Goal: Task Accomplishment & Management: Manage account settings

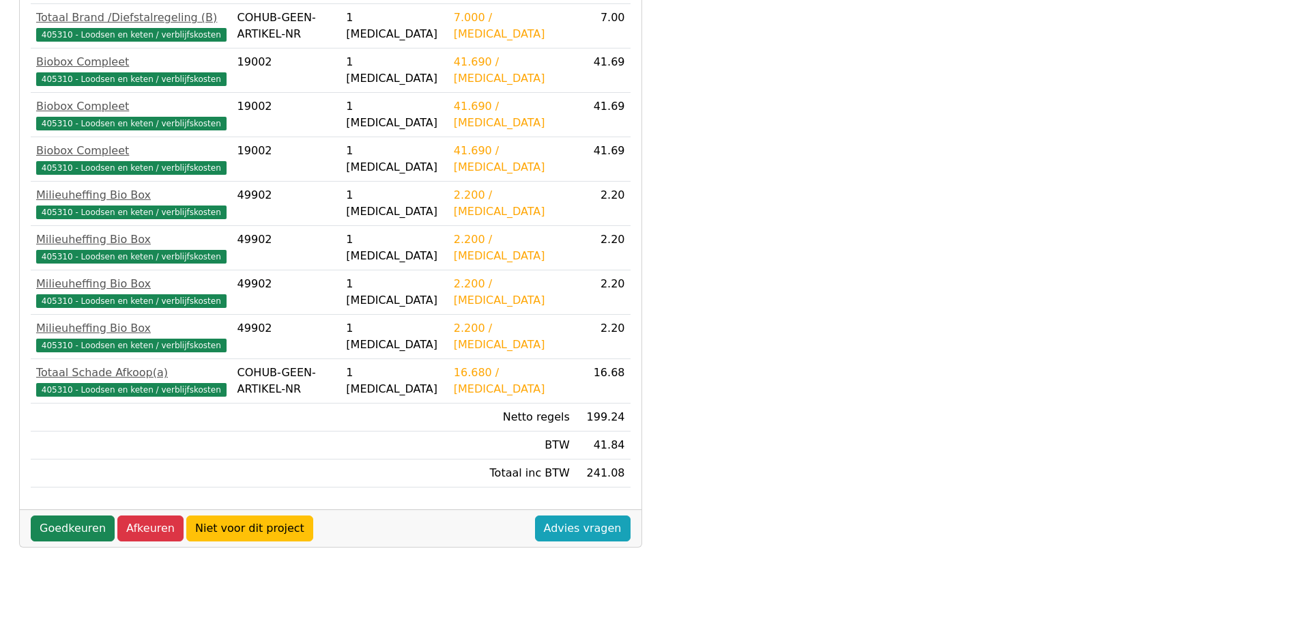
scroll to position [390, 0]
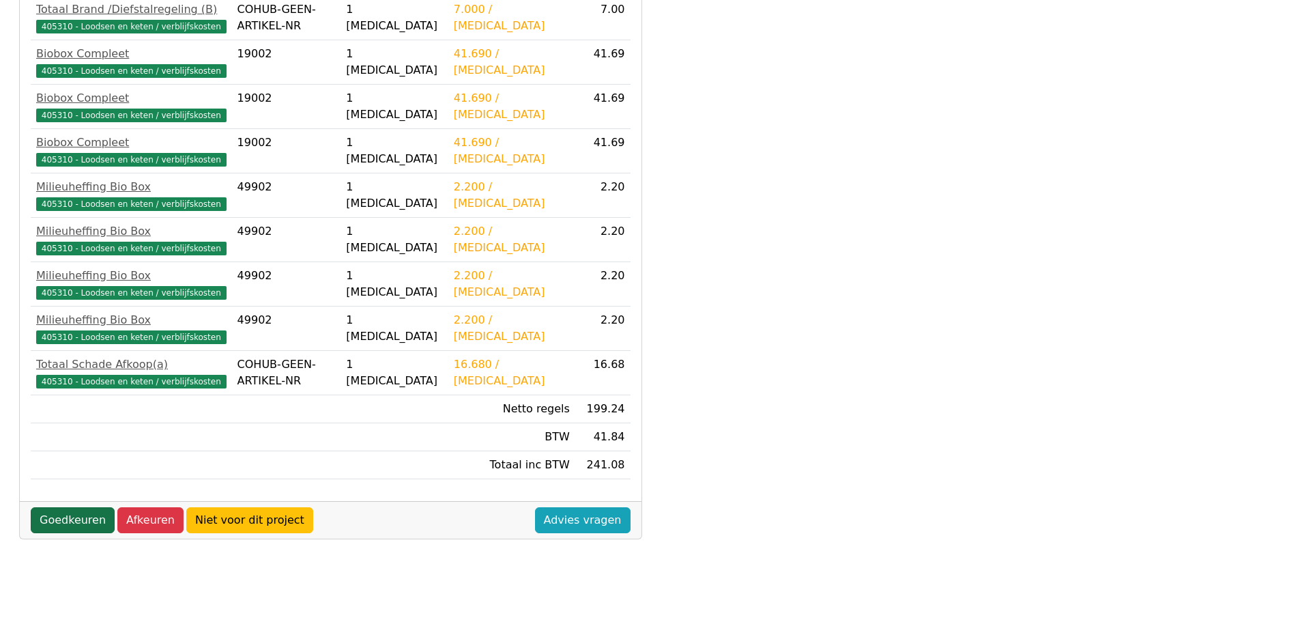
click at [66, 517] on link "Goedkeuren" at bounding box center [73, 520] width 84 height 26
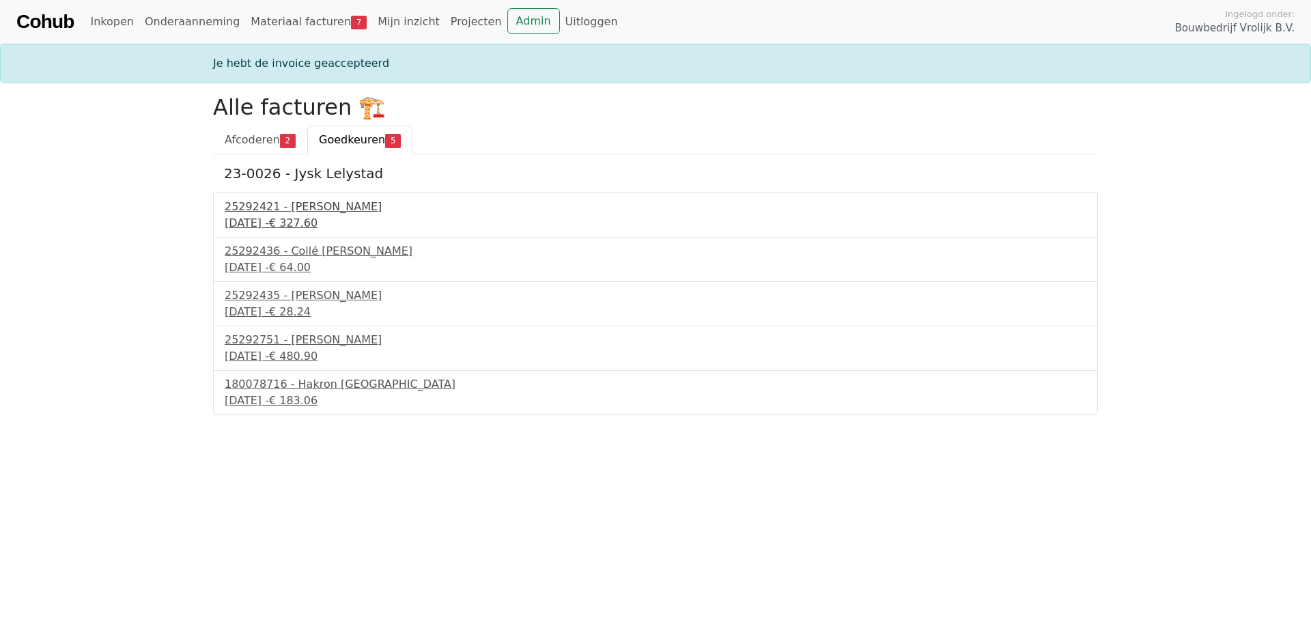
click at [305, 212] on div "25292421 - Collé Sittard Verhuur" at bounding box center [655, 207] width 861 height 16
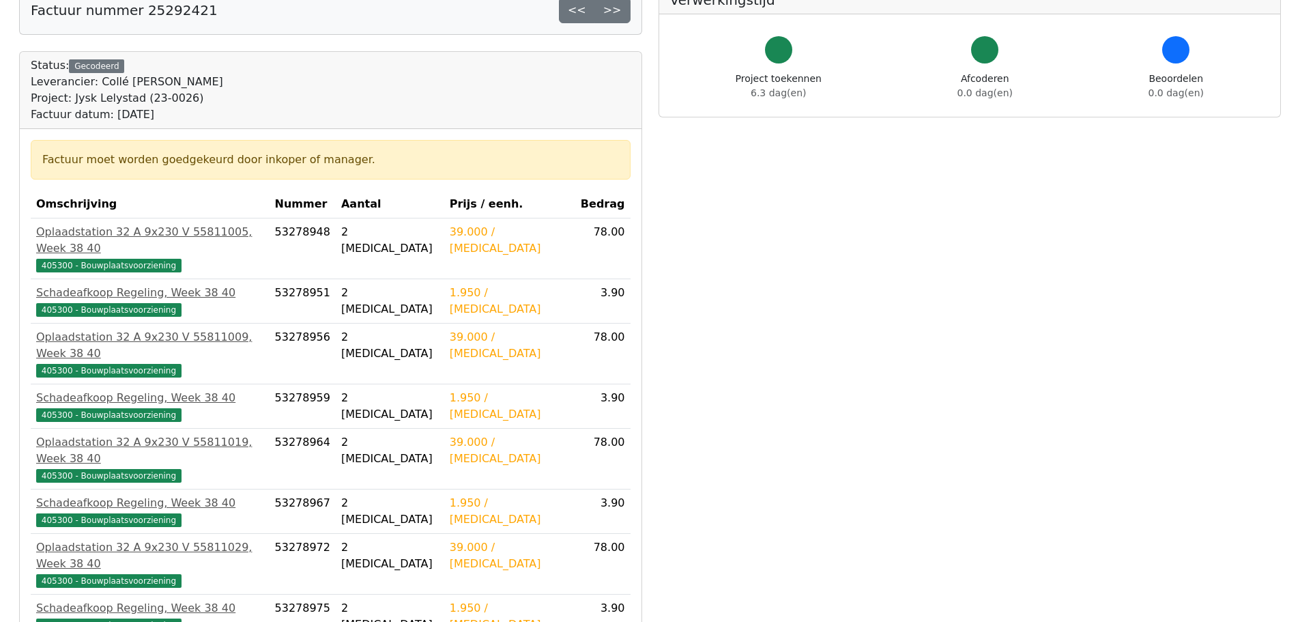
scroll to position [205, 0]
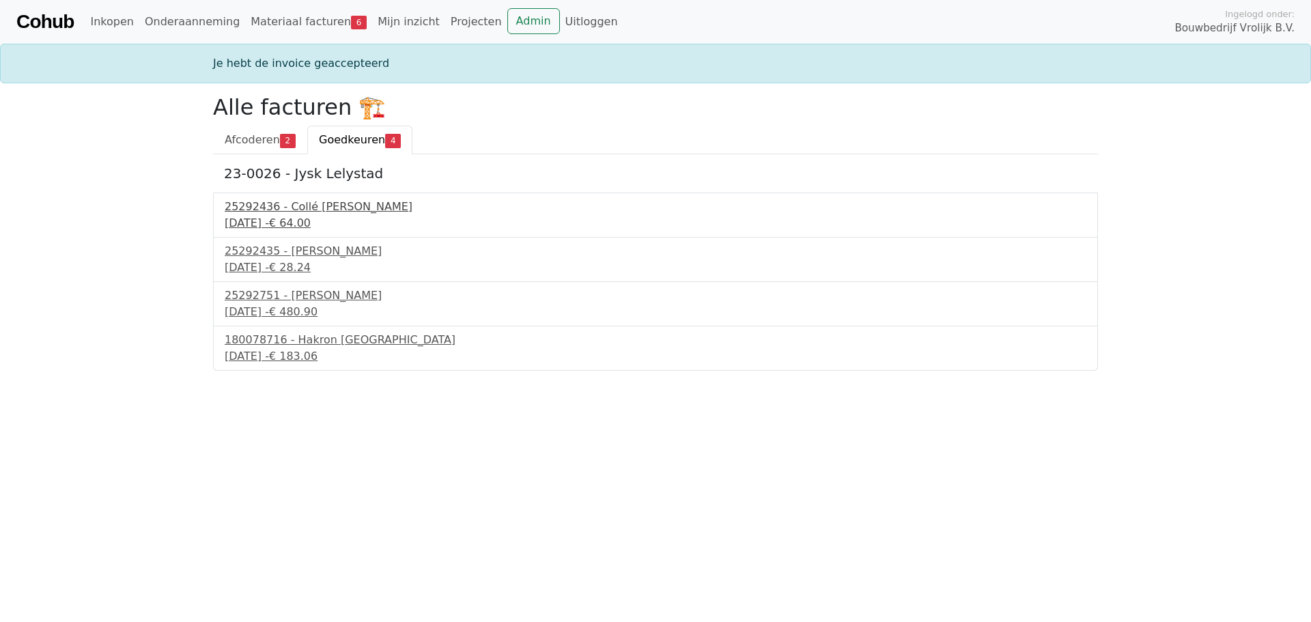
click at [316, 210] on div "25292436 - Collé [PERSON_NAME]" at bounding box center [655, 207] width 861 height 16
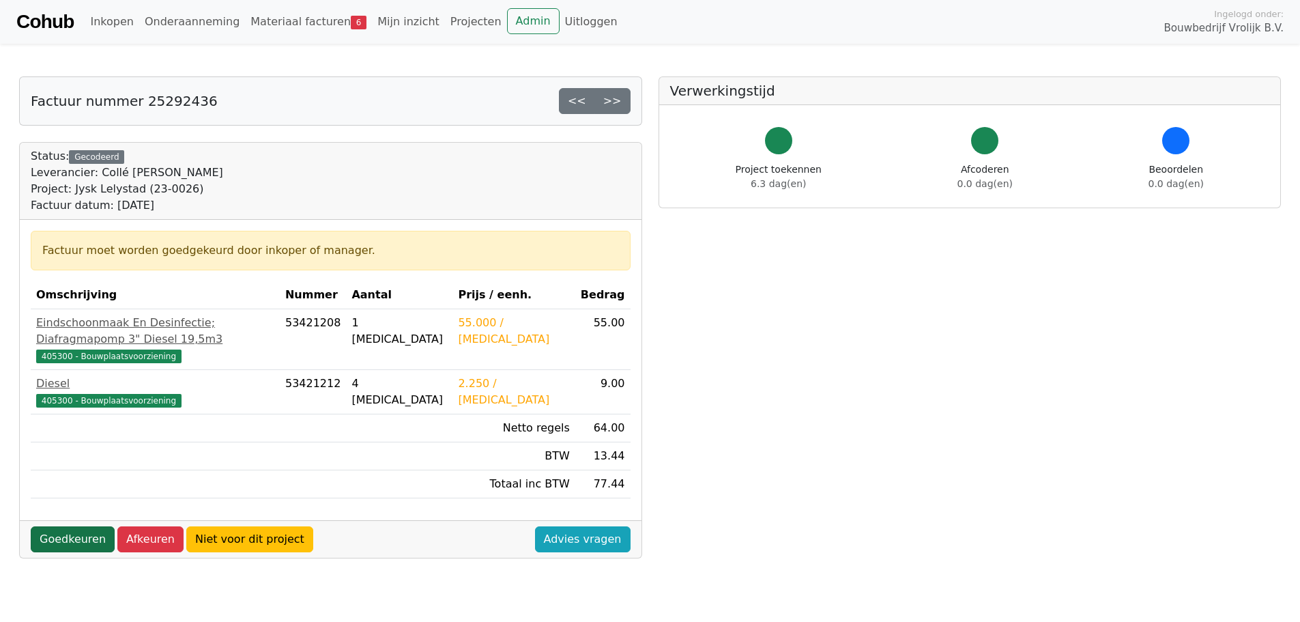
click at [72, 526] on link "Goedkeuren" at bounding box center [73, 539] width 84 height 26
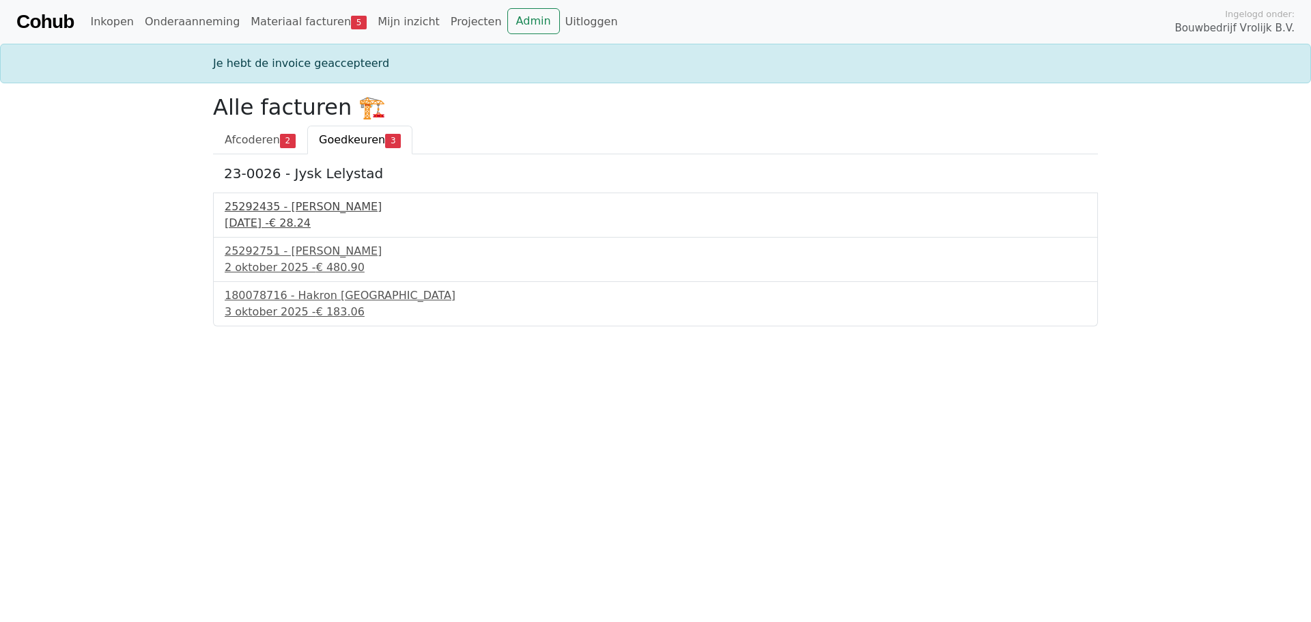
click at [326, 212] on div "25292435 - [PERSON_NAME]" at bounding box center [655, 207] width 861 height 16
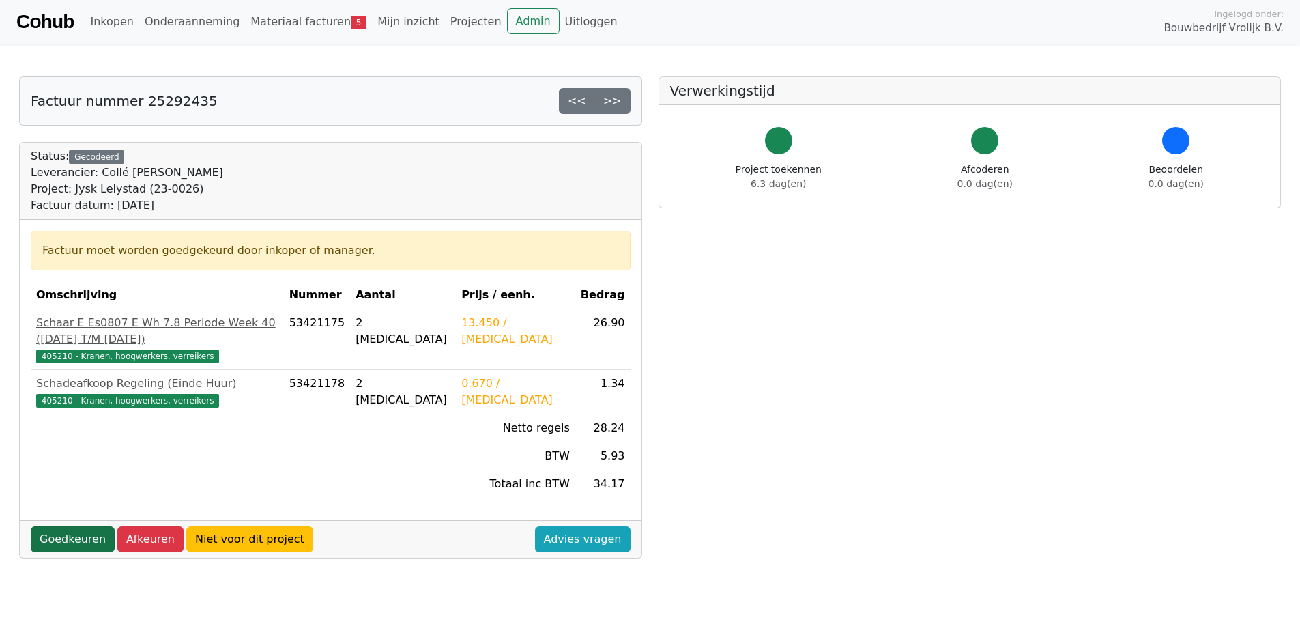
click at [73, 526] on link "Goedkeuren" at bounding box center [73, 539] width 84 height 26
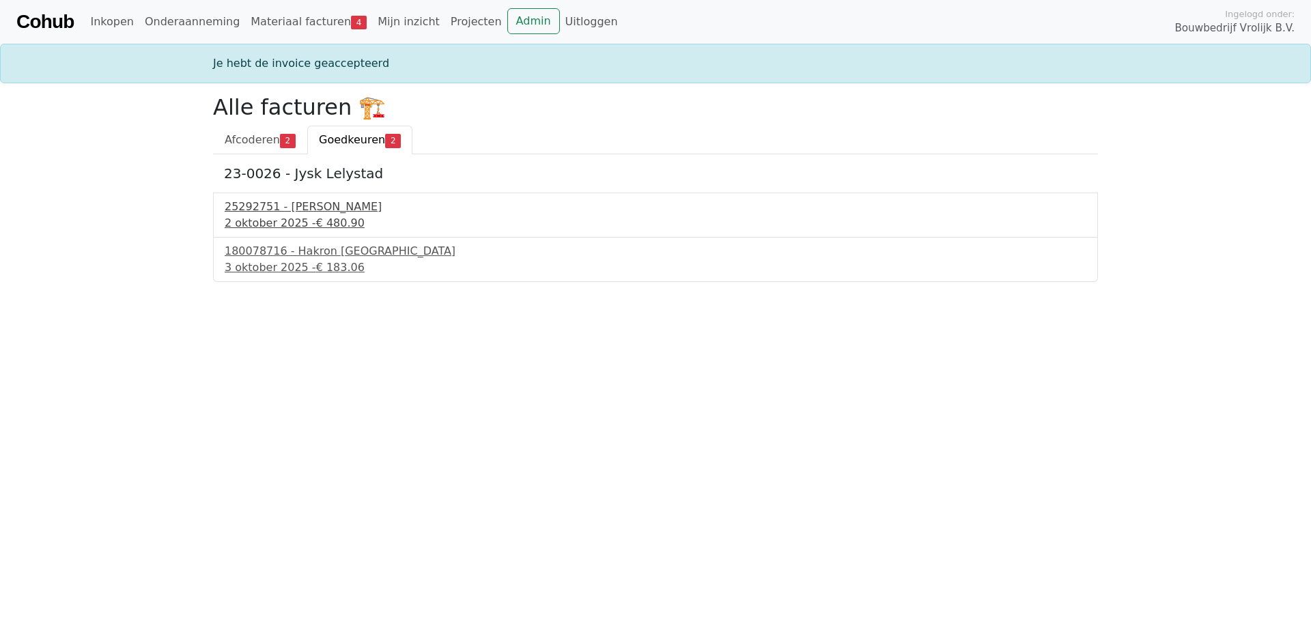
click at [262, 208] on div "25292751 - Collé Sittard Verhuur" at bounding box center [655, 207] width 861 height 16
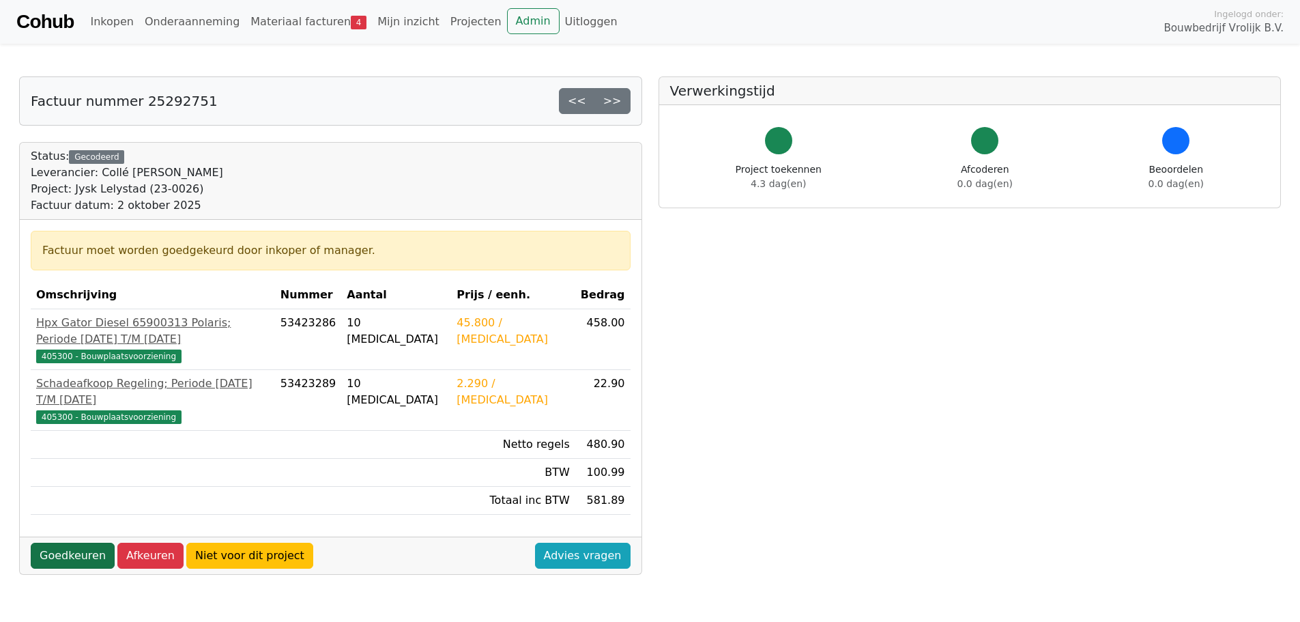
click at [73, 543] on link "Goedkeuren" at bounding box center [73, 556] width 84 height 26
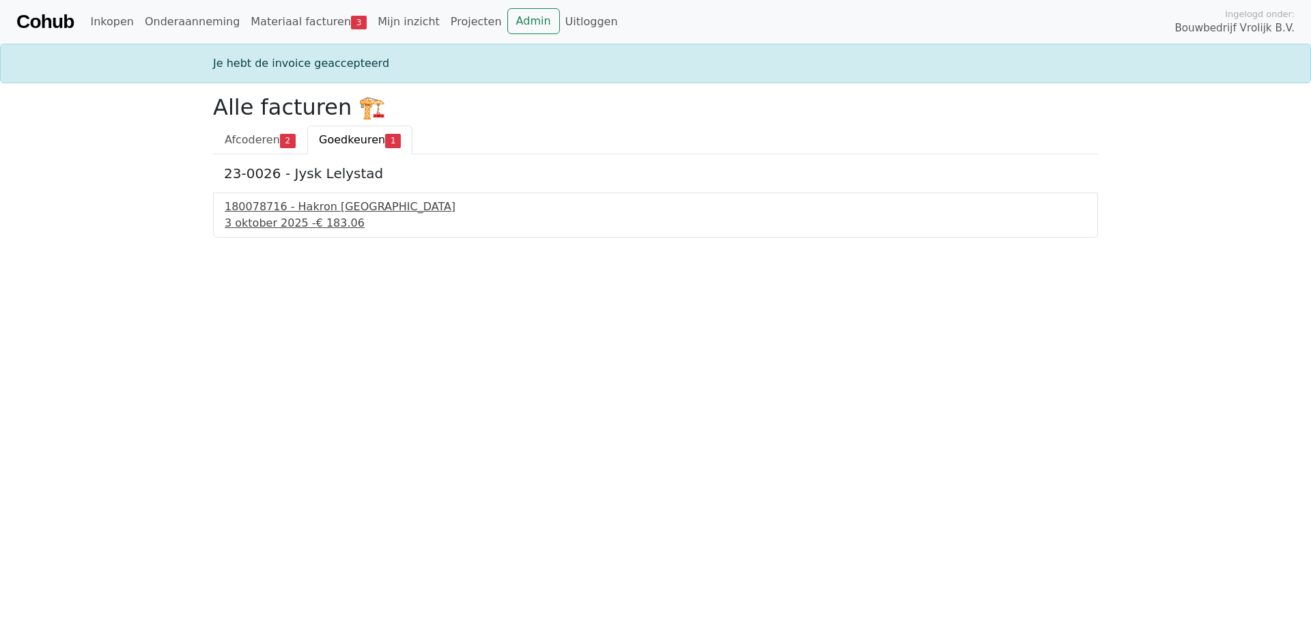
click at [302, 210] on div "180078716 - Hakron Nederland" at bounding box center [655, 207] width 861 height 16
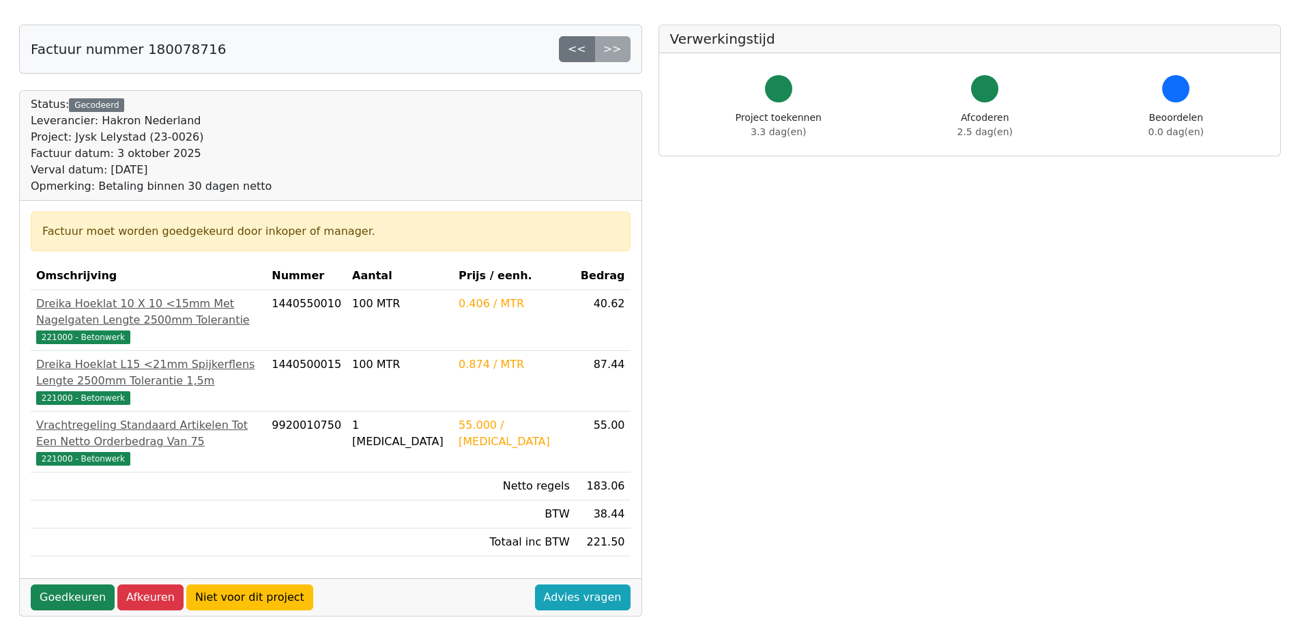
scroll to position [205, 0]
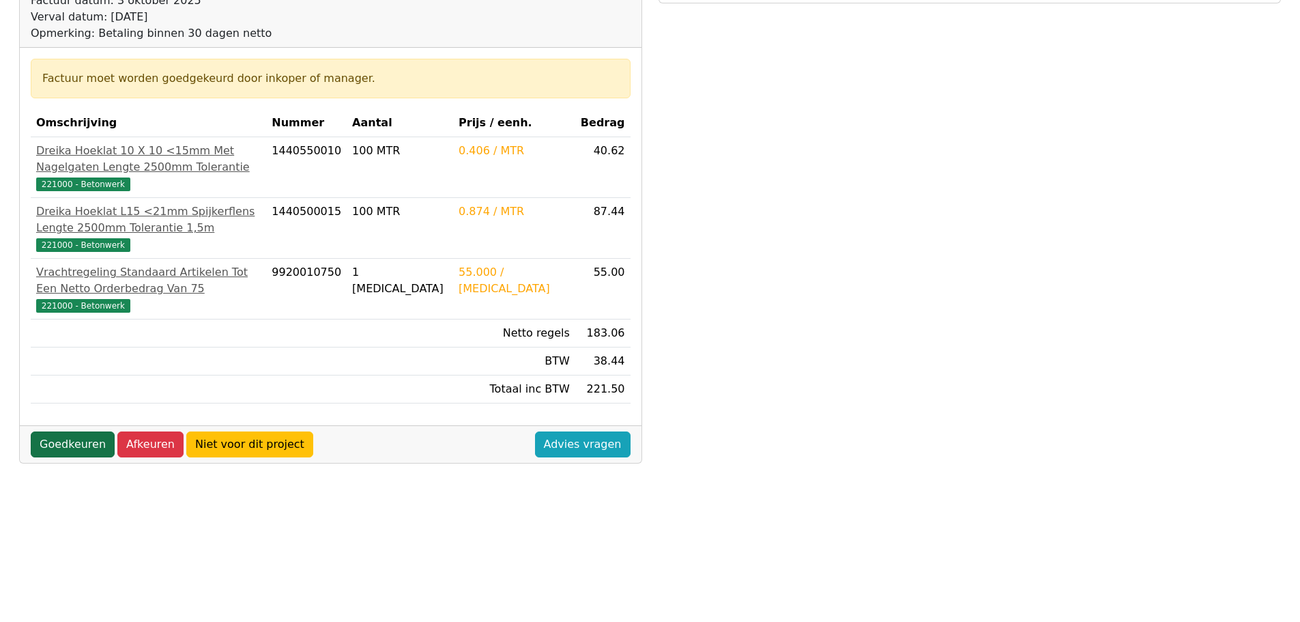
click at [72, 444] on link "Goedkeuren" at bounding box center [73, 444] width 84 height 26
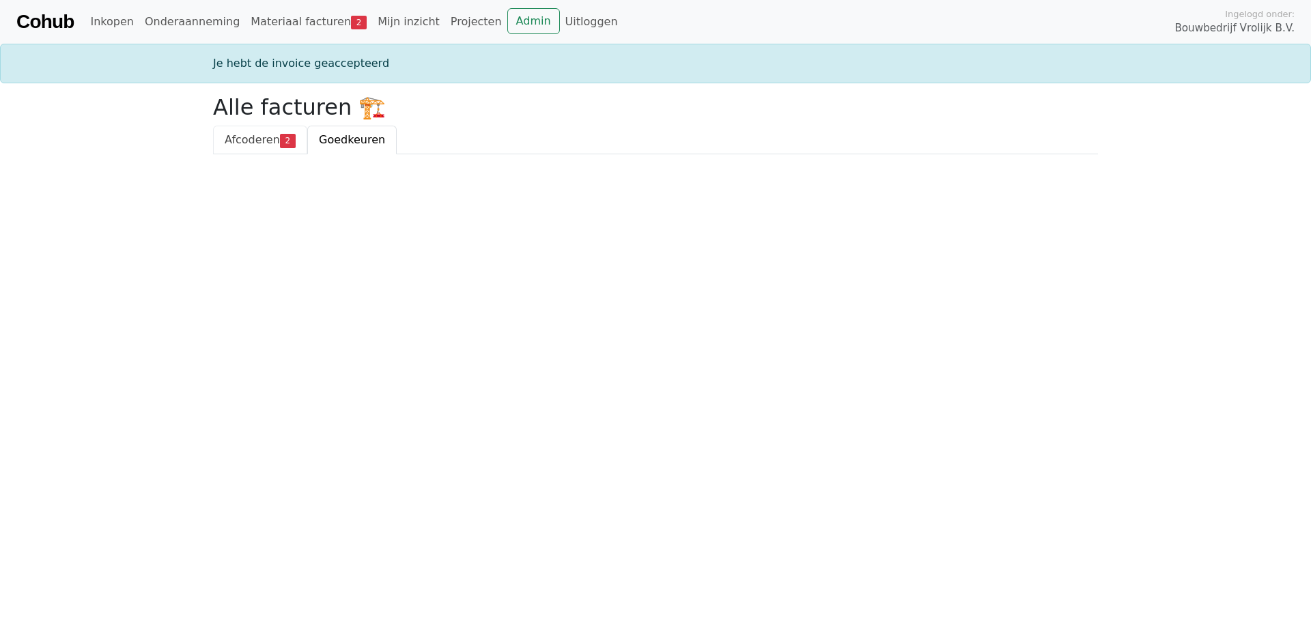
click at [271, 134] on span "Afcoderen" at bounding box center [252, 139] width 55 height 13
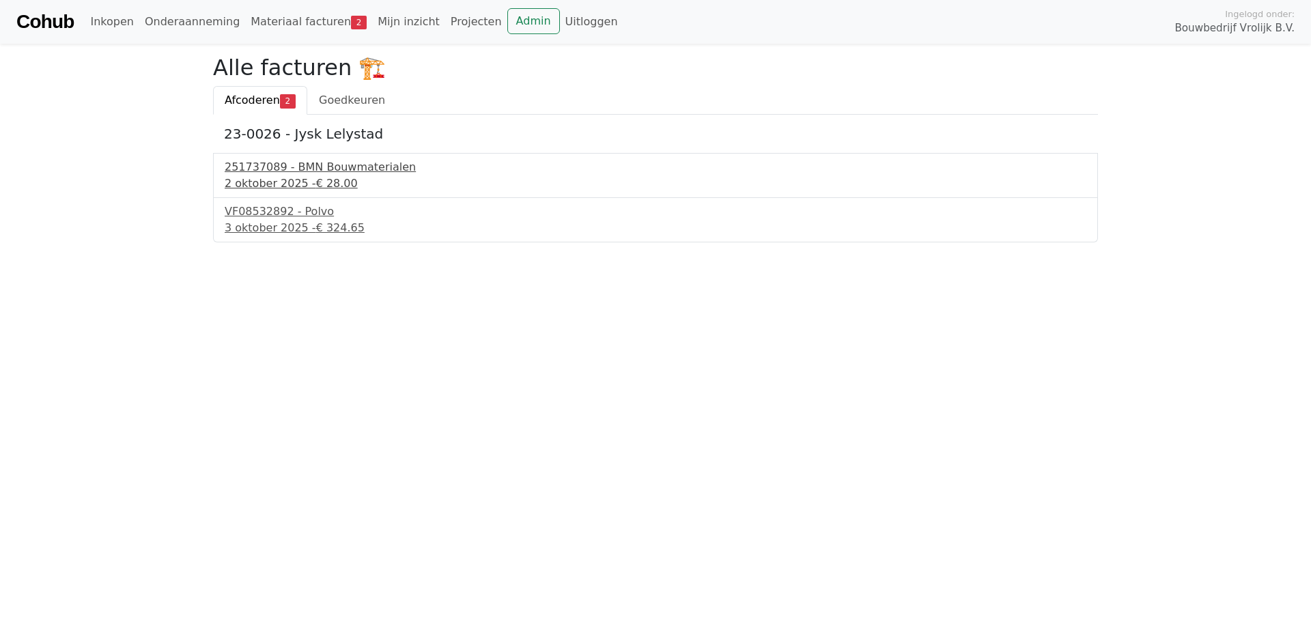
click at [300, 169] on div "251737089 - BMN Bouwmaterialen" at bounding box center [655, 167] width 861 height 16
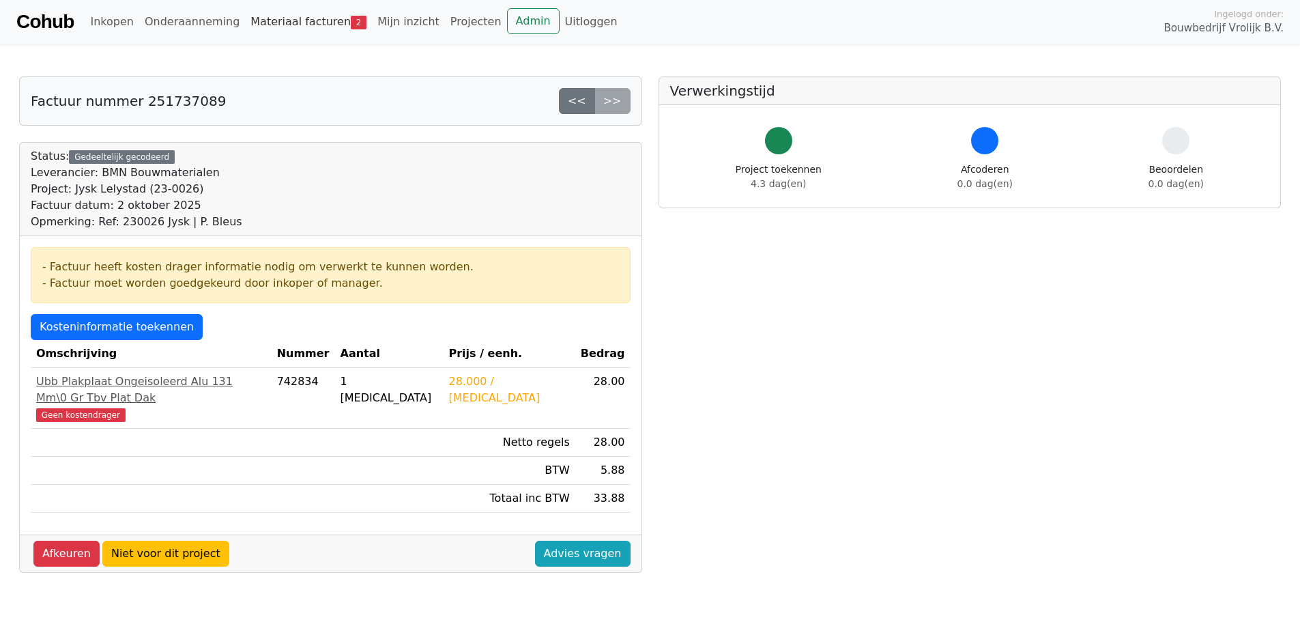
click at [298, 17] on link "Materiaal facturen 2" at bounding box center [308, 21] width 127 height 27
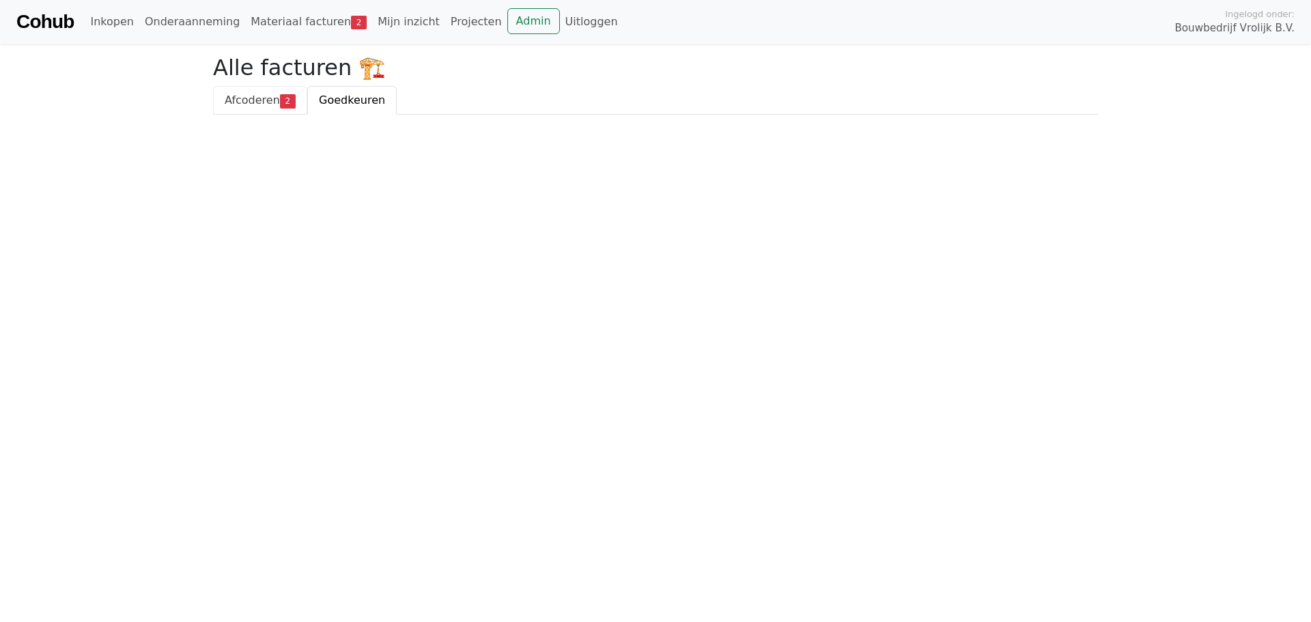
click at [255, 98] on span "Afcoderen" at bounding box center [252, 100] width 55 height 13
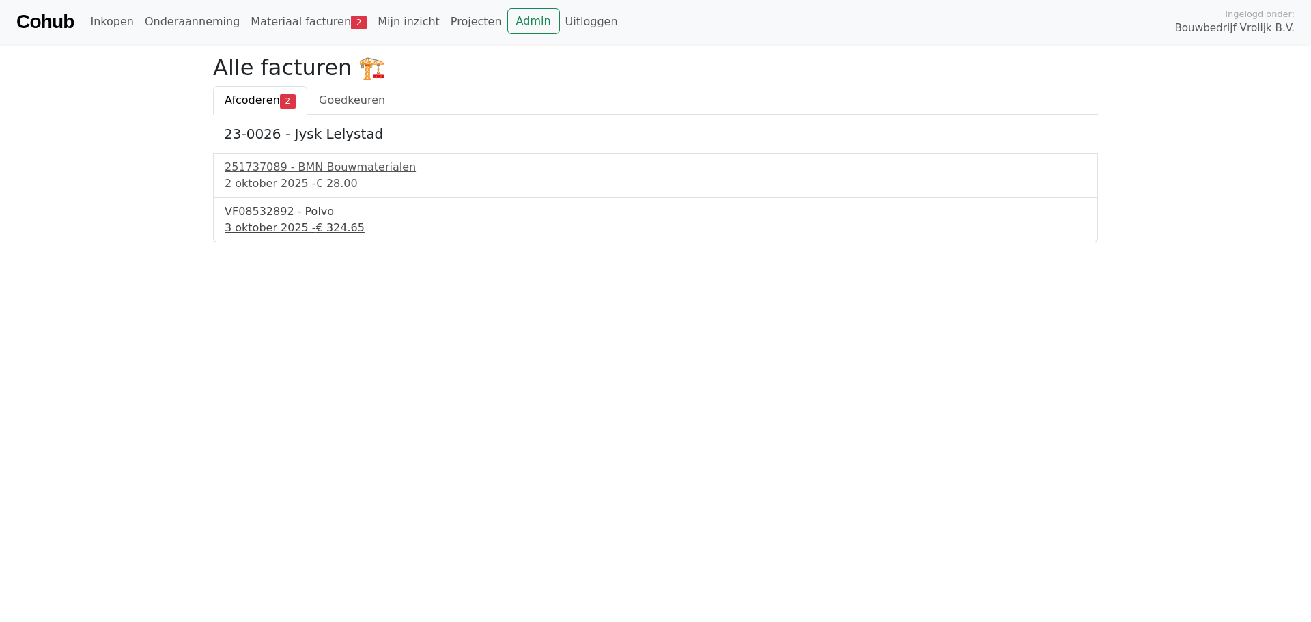
click at [253, 221] on div "3 oktober 2025 - € 324.65" at bounding box center [655, 228] width 861 height 16
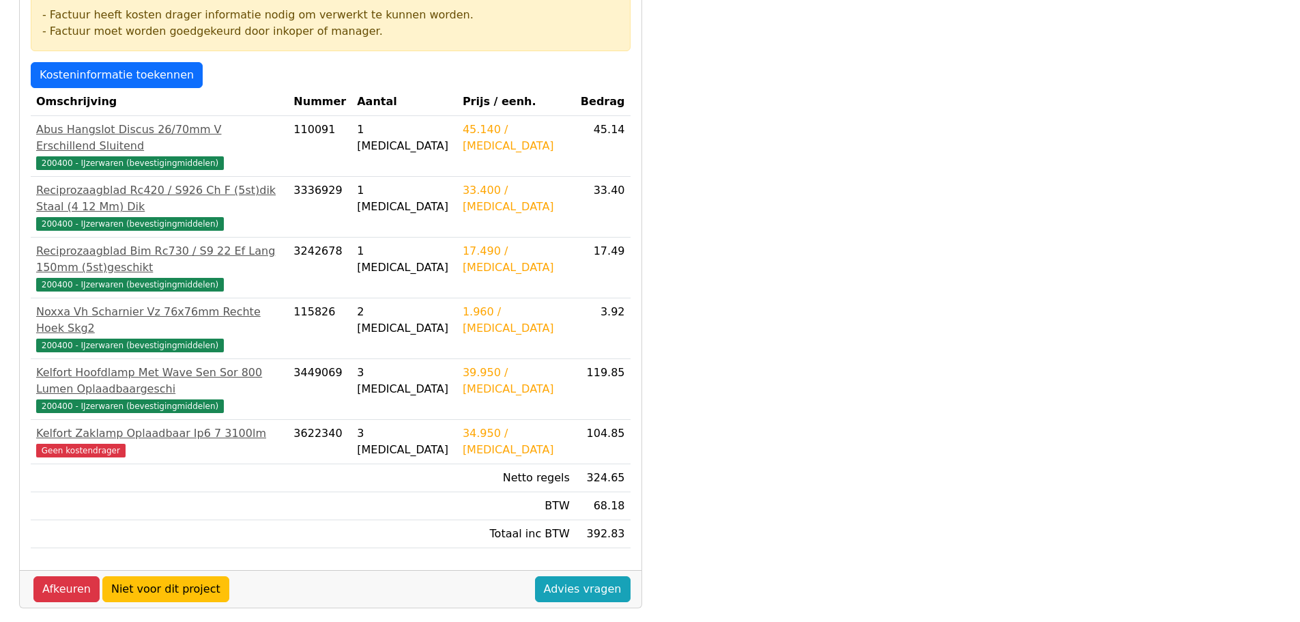
scroll to position [273, 0]
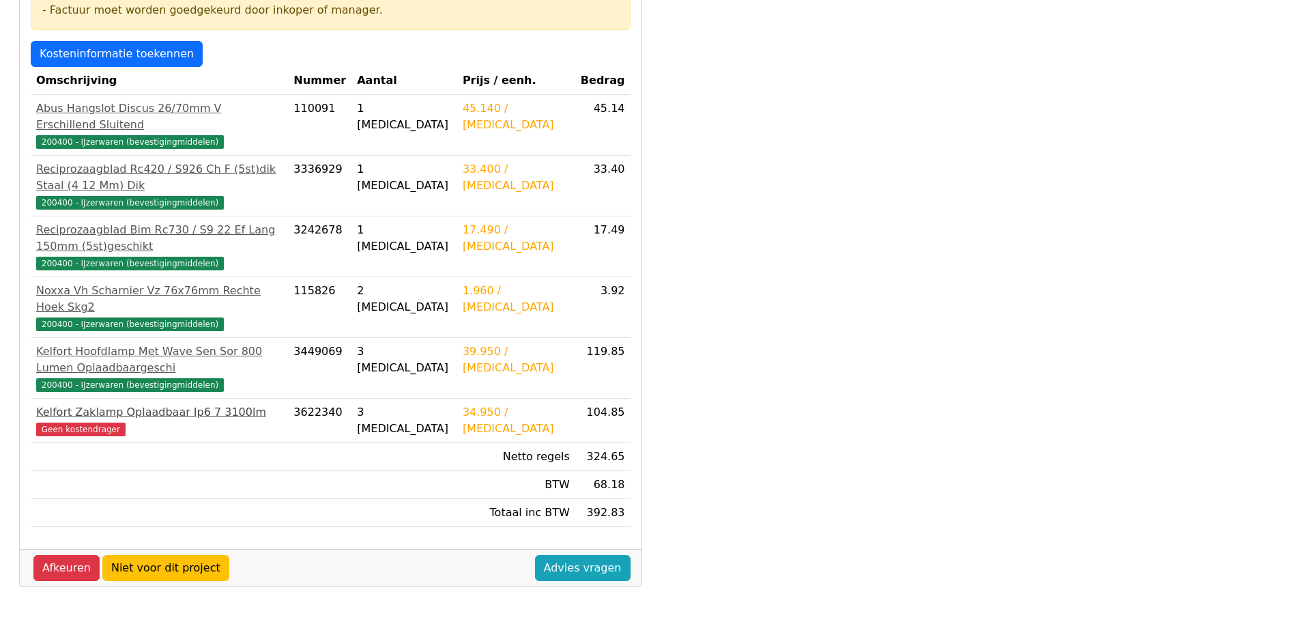
click at [99, 423] on span "Geen kostendrager" at bounding box center [80, 430] width 89 height 14
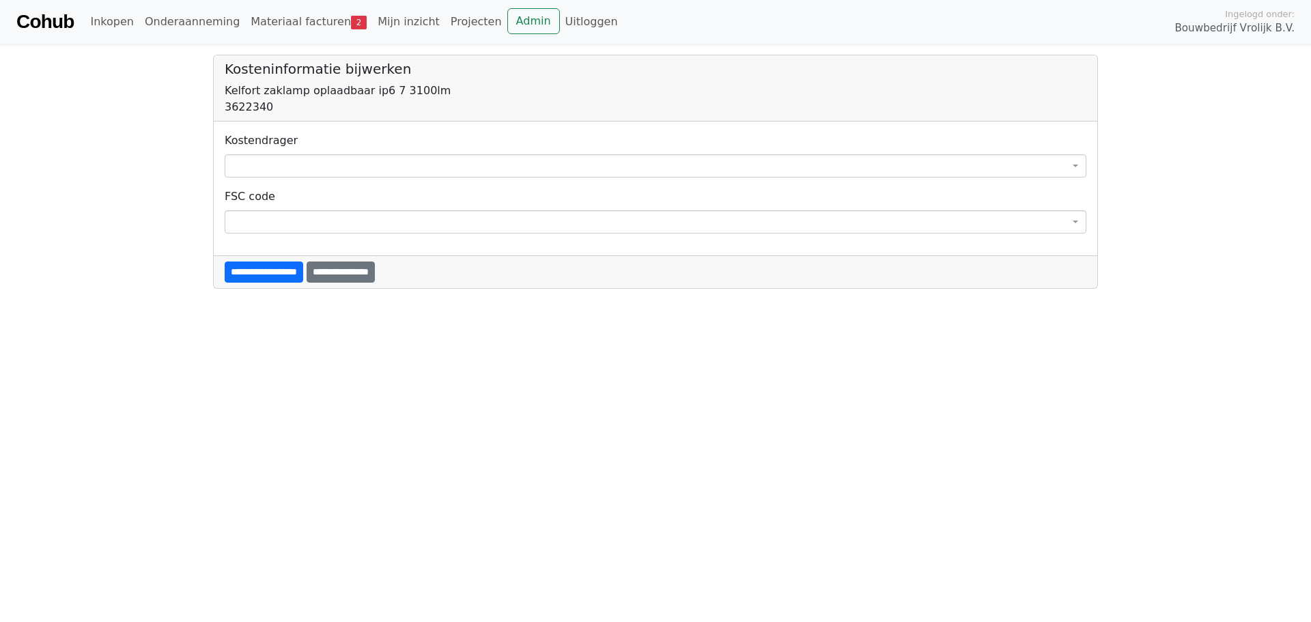
click at [267, 162] on span at bounding box center [655, 165] width 861 height 23
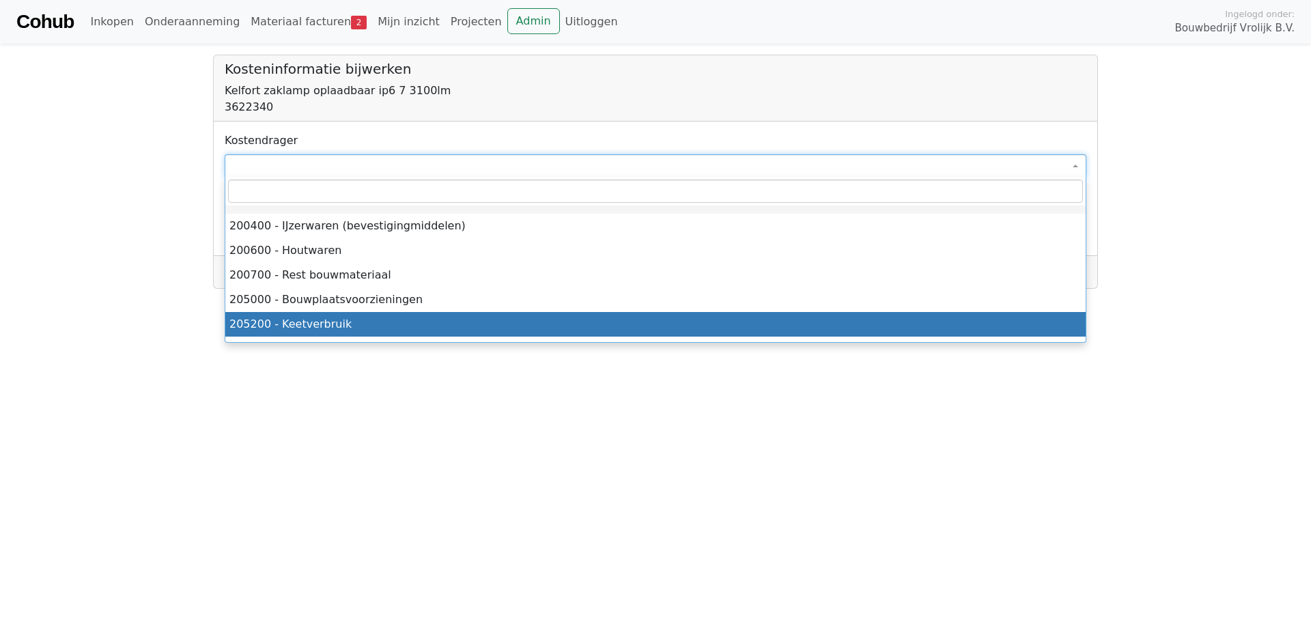
select select "****"
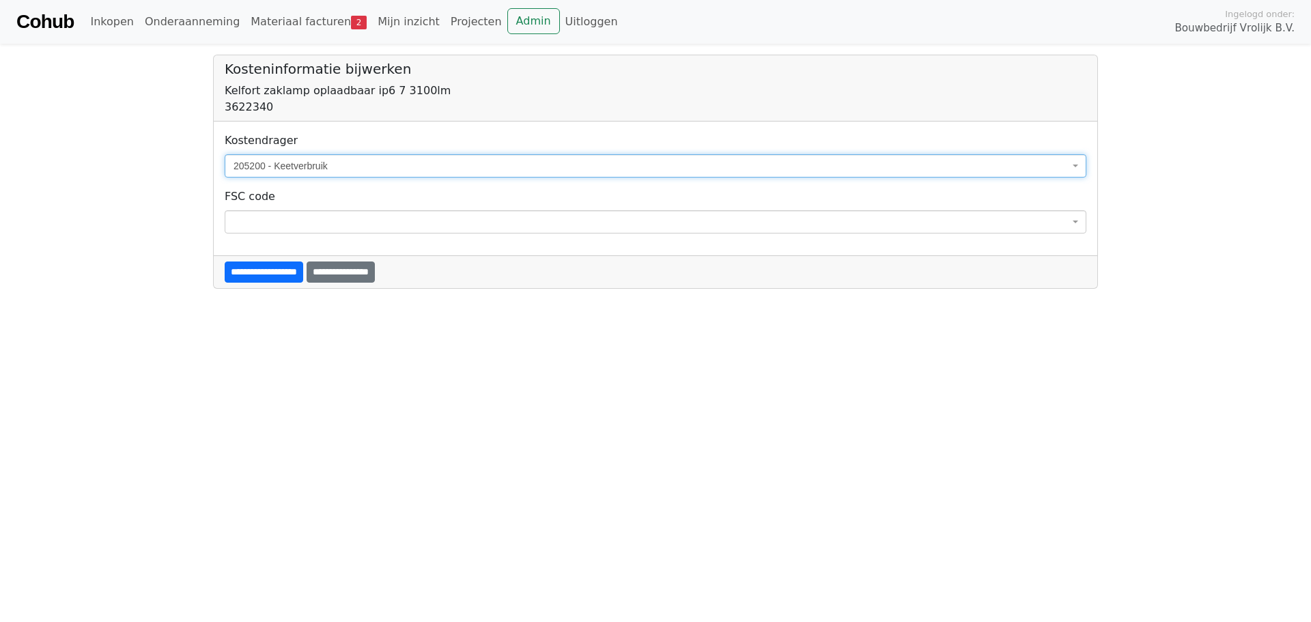
click at [280, 218] on span at bounding box center [655, 221] width 861 height 23
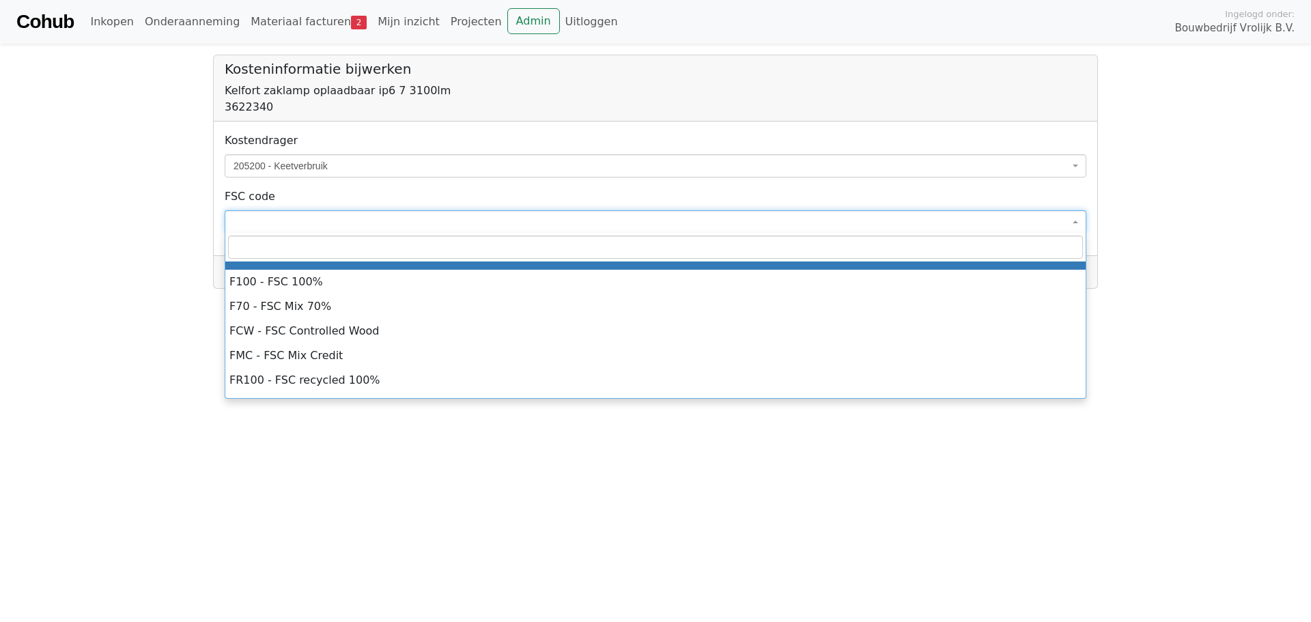
click at [359, 163] on span "205200 - Keetverbruik" at bounding box center [650, 166] width 835 height 14
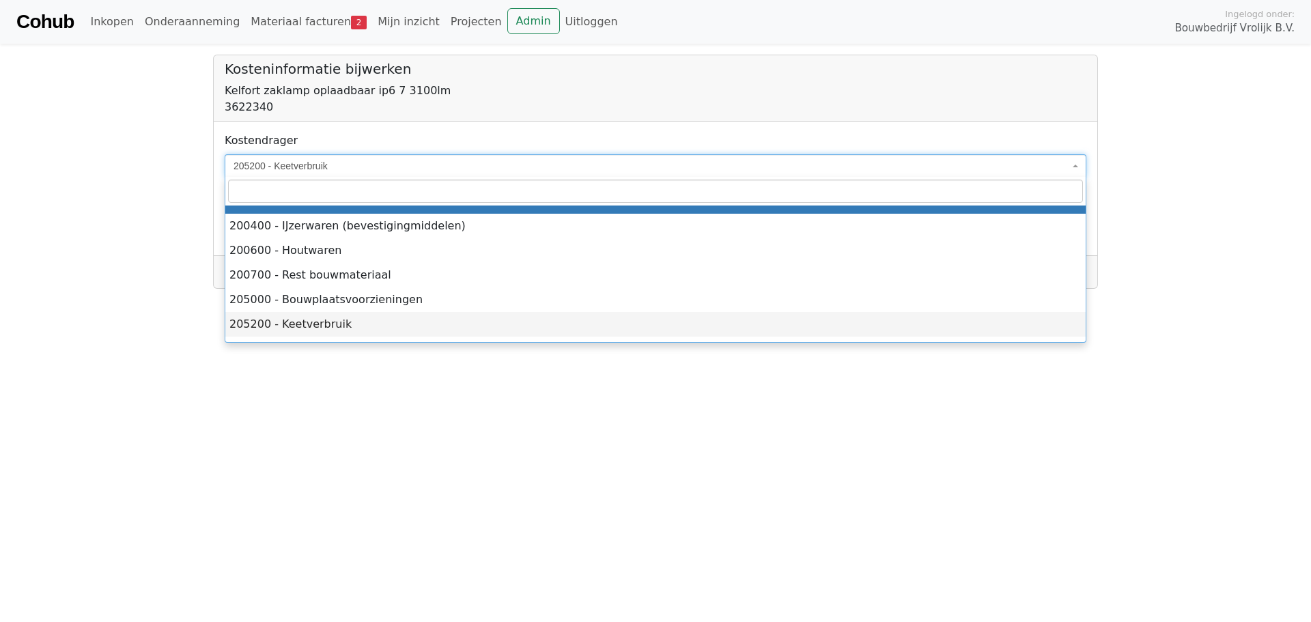
click at [162, 187] on body "**********" at bounding box center [655, 144] width 1311 height 289
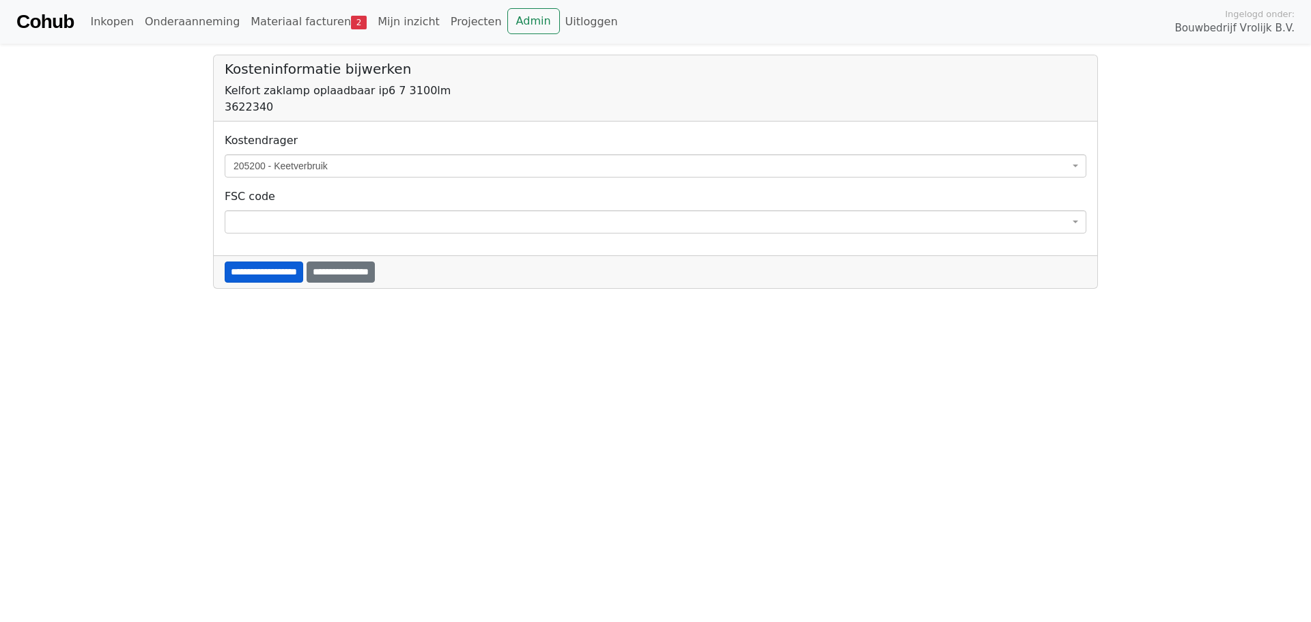
click at [270, 268] on input "**********" at bounding box center [264, 271] width 78 height 21
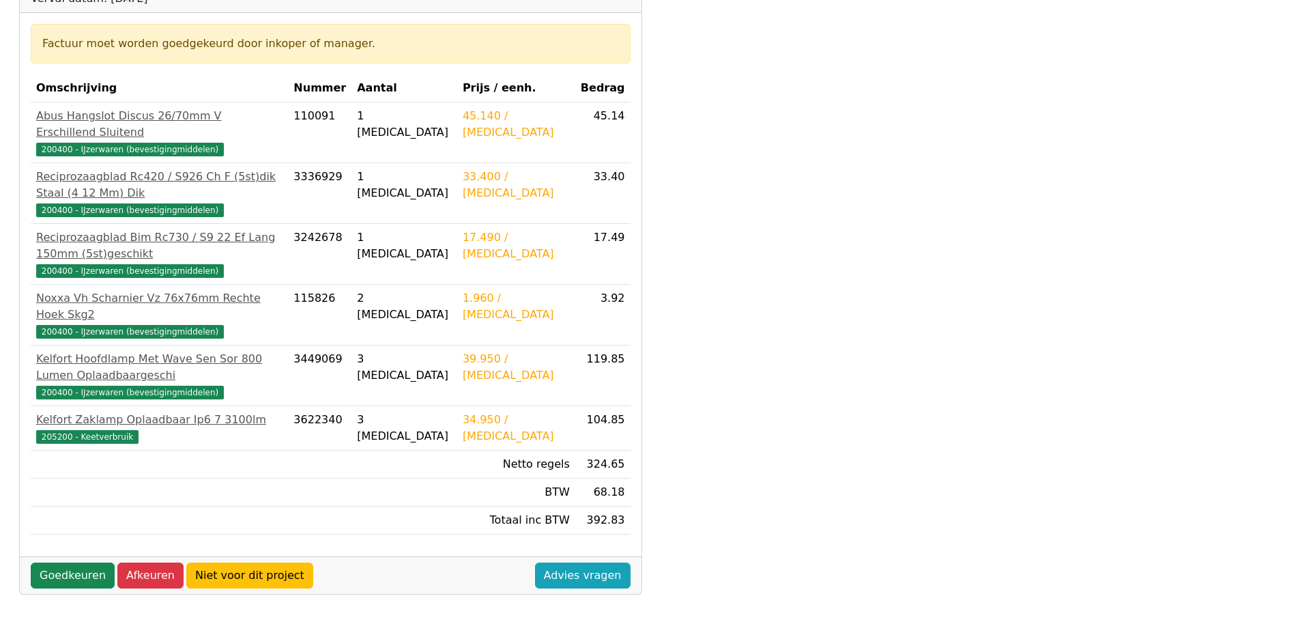
scroll to position [341, 0]
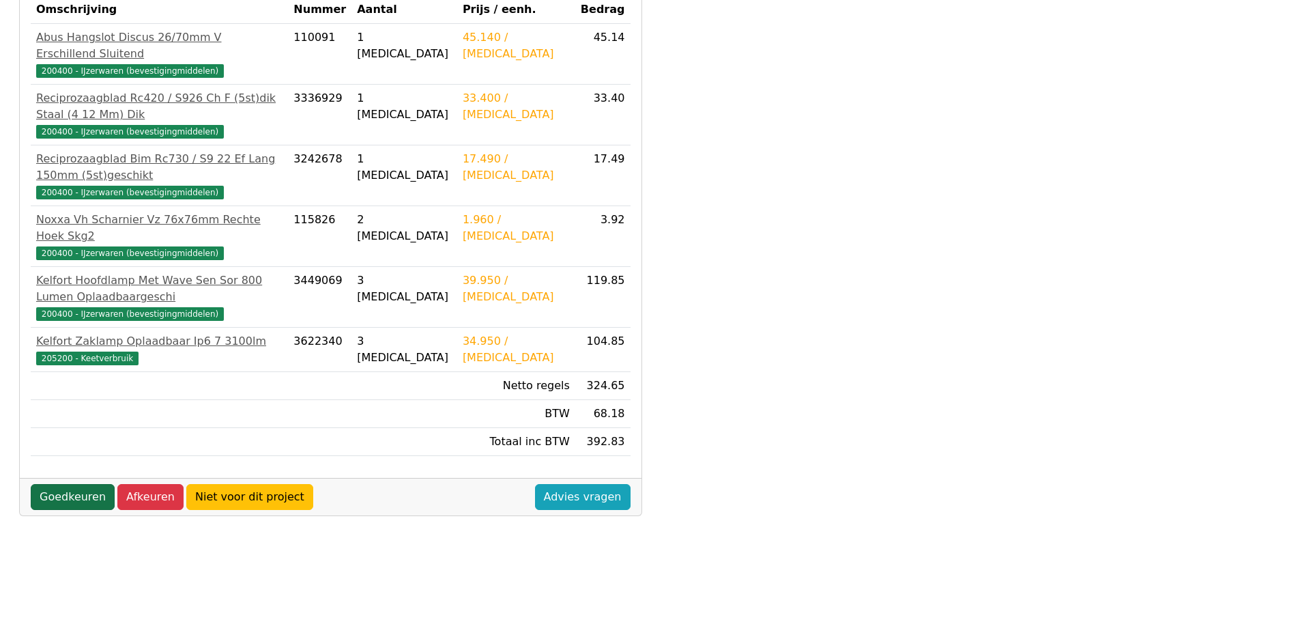
click at [72, 484] on link "Goedkeuren" at bounding box center [73, 497] width 84 height 26
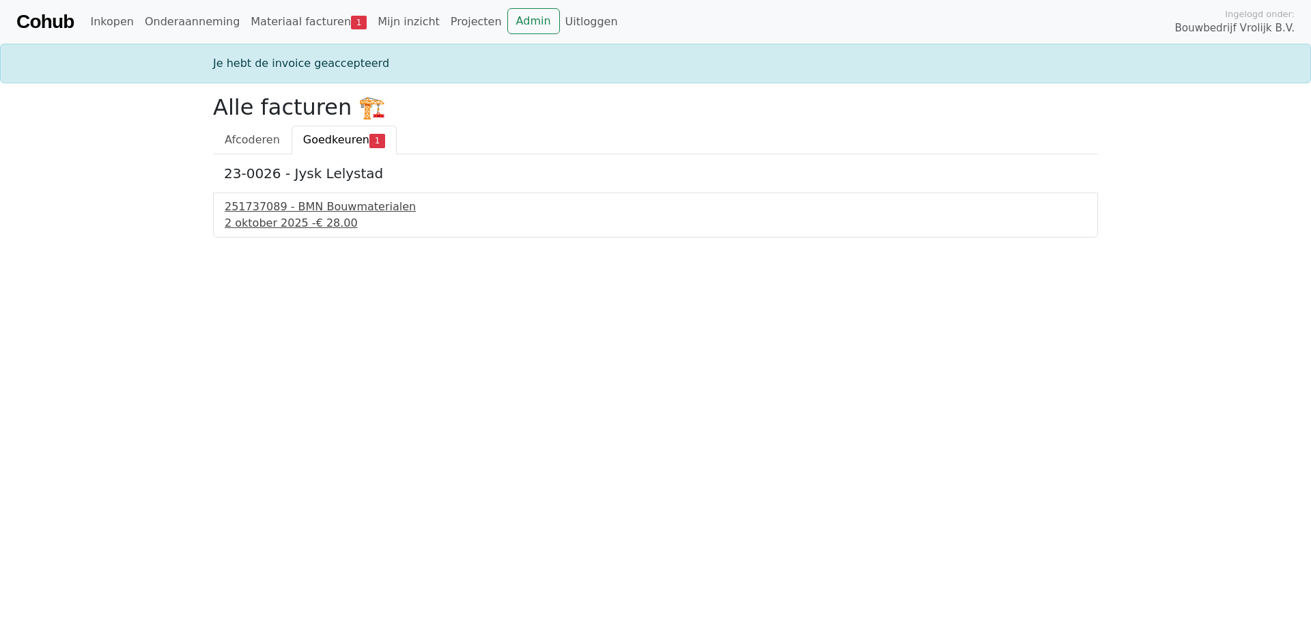
click at [294, 210] on div "251737089 - BMN Bouwmaterialen" at bounding box center [655, 207] width 861 height 16
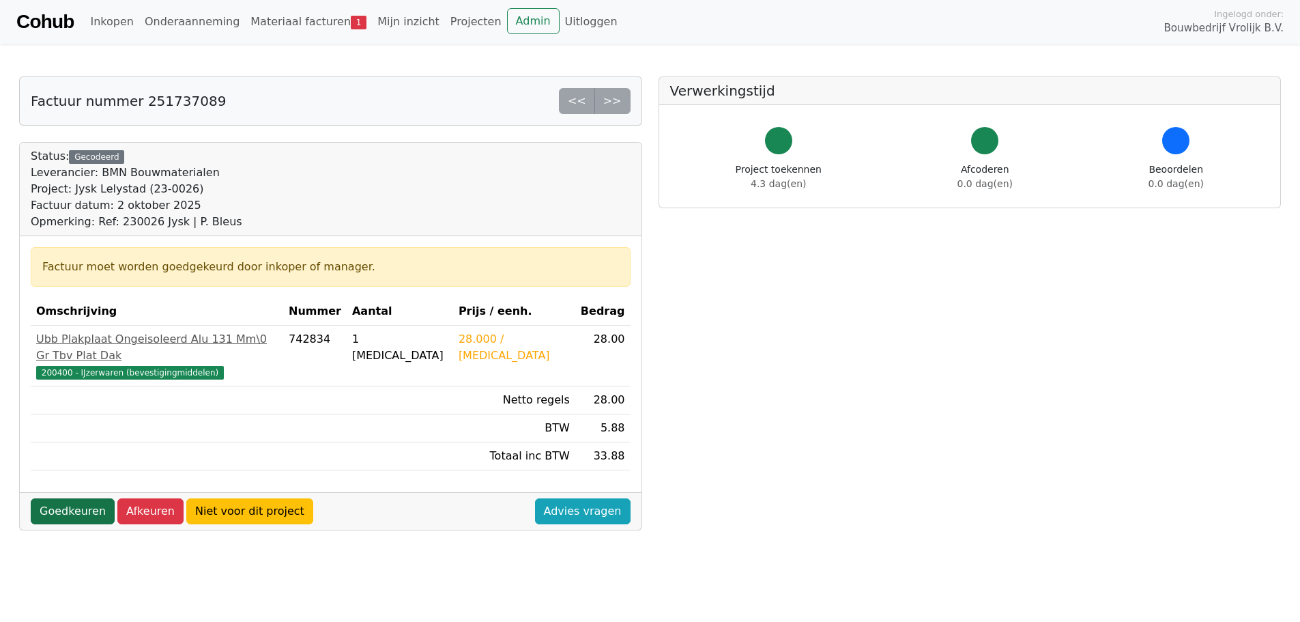
click at [72, 498] on link "Goedkeuren" at bounding box center [73, 511] width 84 height 26
